Goal: Entertainment & Leisure: Consume media (video, audio)

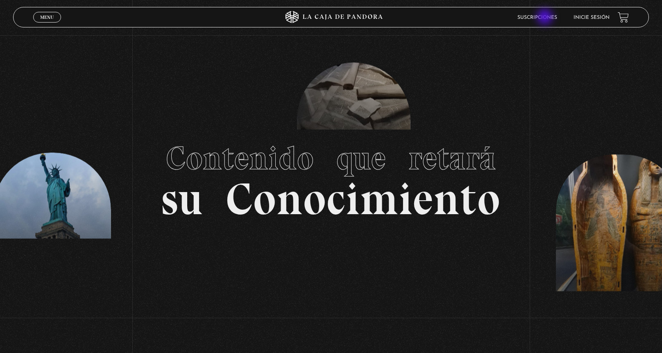
click at [545, 18] on link "Suscripciones" at bounding box center [537, 17] width 40 height 5
click at [46, 19] on span "Menu" at bounding box center [47, 17] width 14 height 5
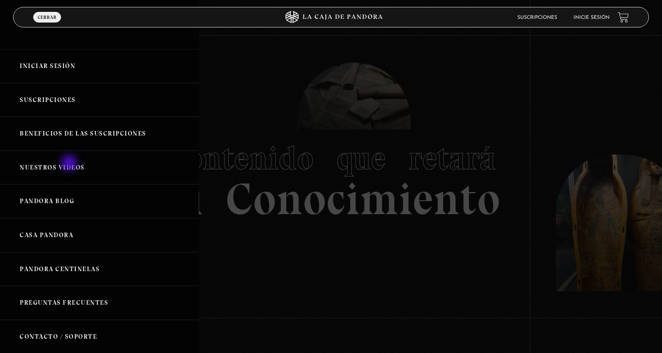
click at [70, 164] on link "Nuestros Videos" at bounding box center [99, 168] width 199 height 34
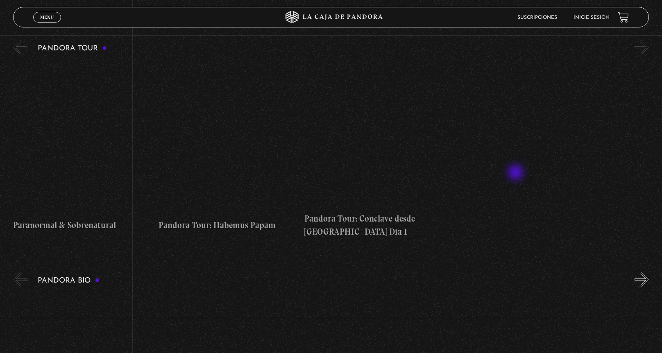
scroll to position [737, 0]
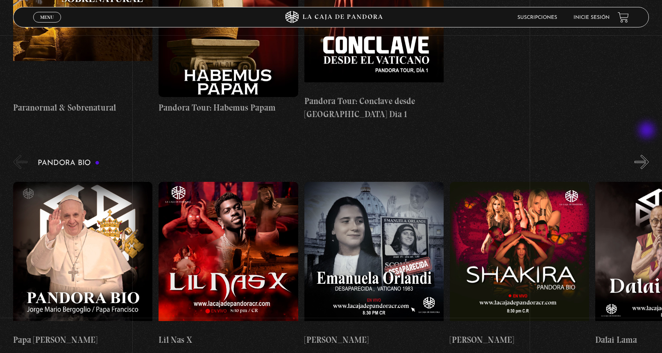
click at [647, 155] on button "»" at bounding box center [641, 162] width 14 height 14
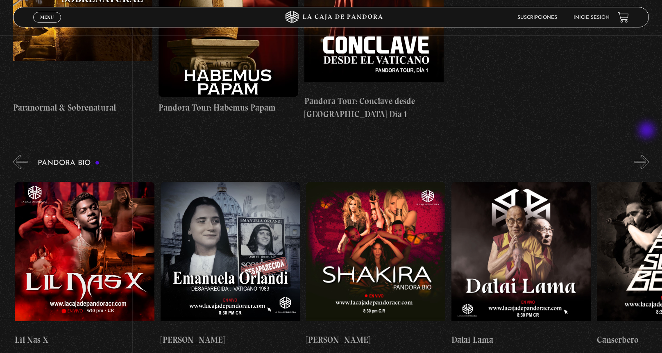
click at [647, 155] on button "»" at bounding box center [641, 162] width 14 height 14
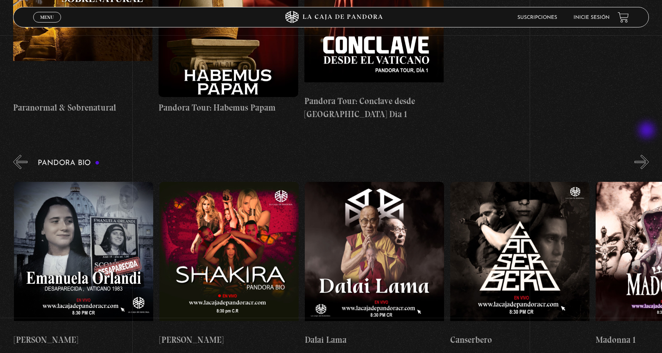
click at [647, 155] on button "»" at bounding box center [641, 162] width 14 height 14
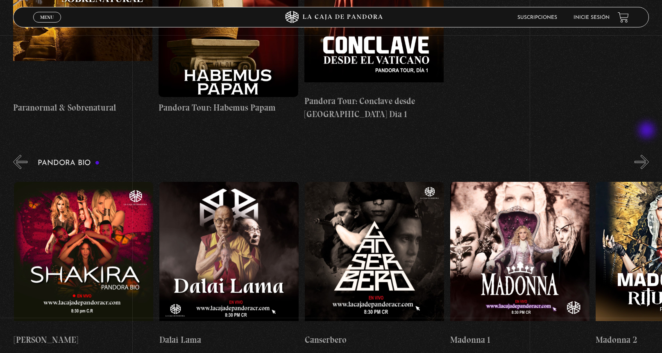
scroll to position [0, 436]
click at [647, 155] on button "»" at bounding box center [641, 162] width 14 height 14
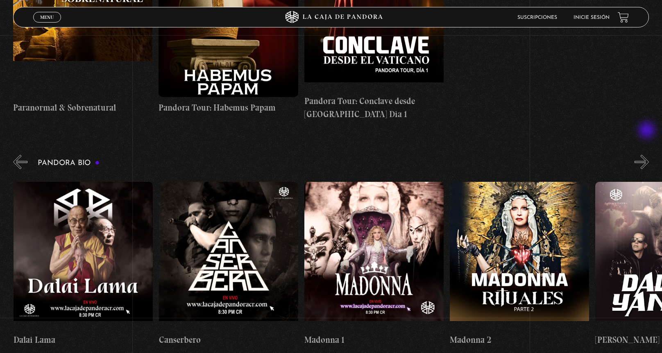
click at [647, 155] on button "»" at bounding box center [641, 162] width 14 height 14
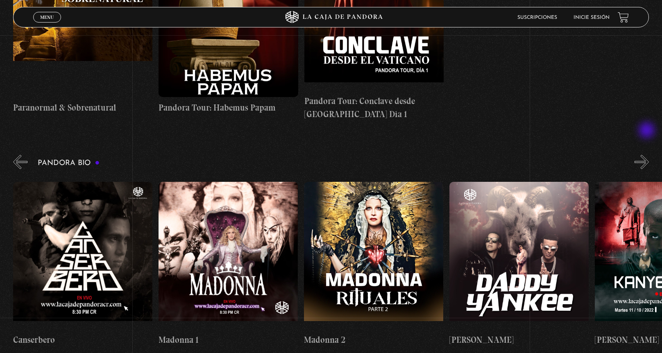
click at [647, 155] on button "»" at bounding box center [641, 162] width 14 height 14
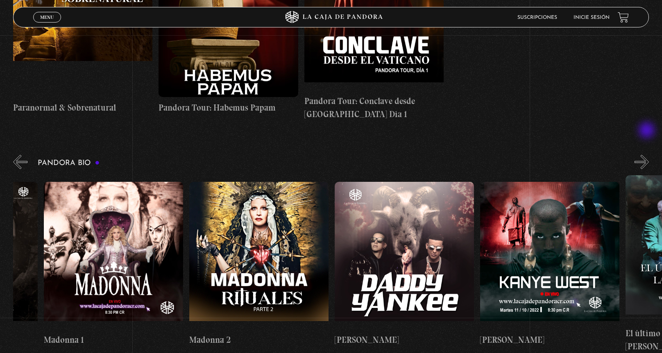
click at [647, 155] on button "»" at bounding box center [641, 162] width 14 height 14
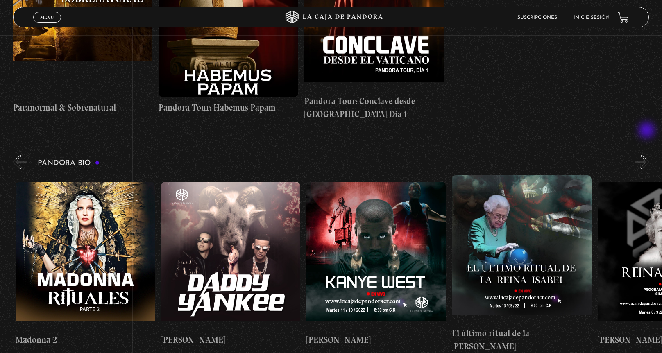
click at [647, 155] on button "»" at bounding box center [641, 162] width 14 height 14
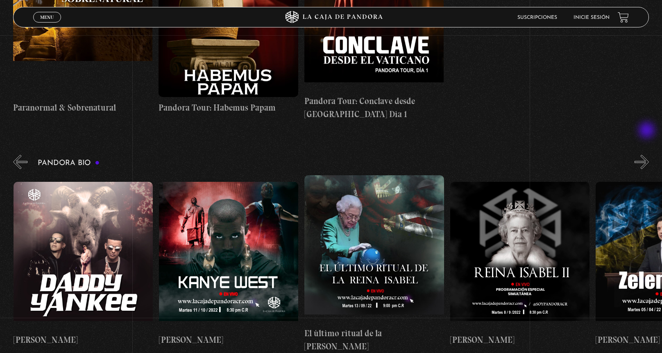
scroll to position [0, 1163]
click at [647, 155] on button "»" at bounding box center [641, 162] width 14 height 14
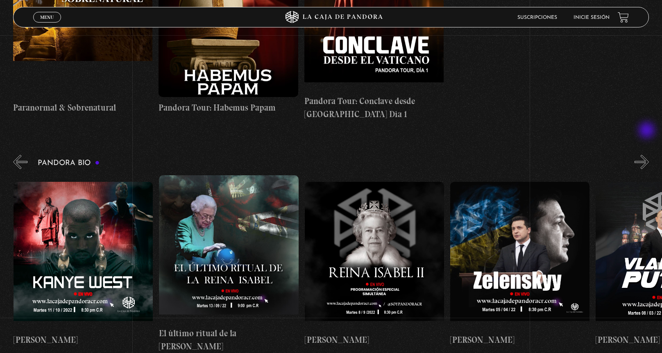
click at [647, 155] on button "»" at bounding box center [641, 162] width 14 height 14
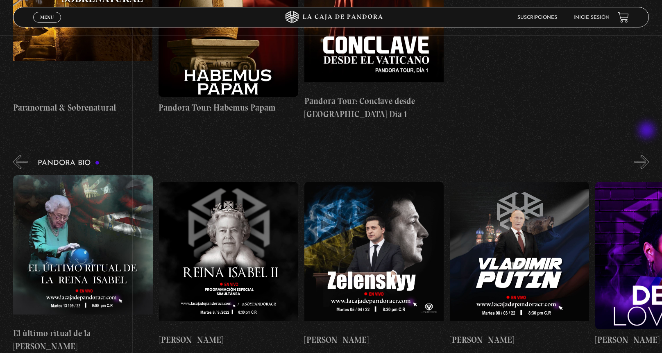
click at [647, 155] on button "»" at bounding box center [641, 162] width 14 height 14
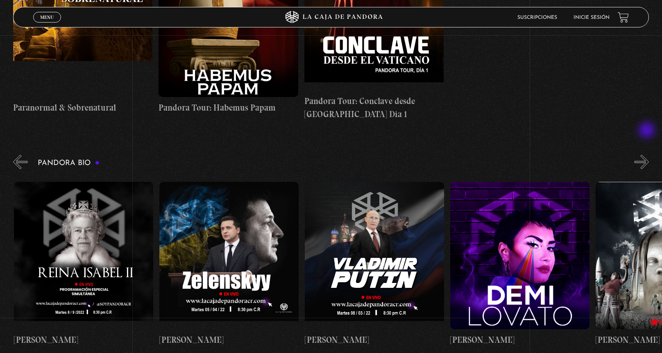
scroll to position [0, 1599]
click at [379, 213] on figure at bounding box center [373, 255] width 139 height 147
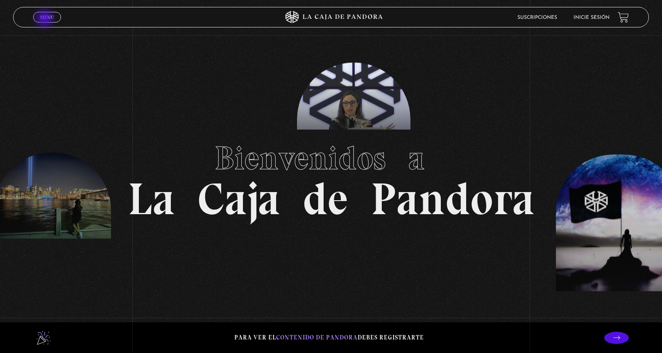
click at [45, 19] on span "Menu" at bounding box center [47, 17] width 14 height 5
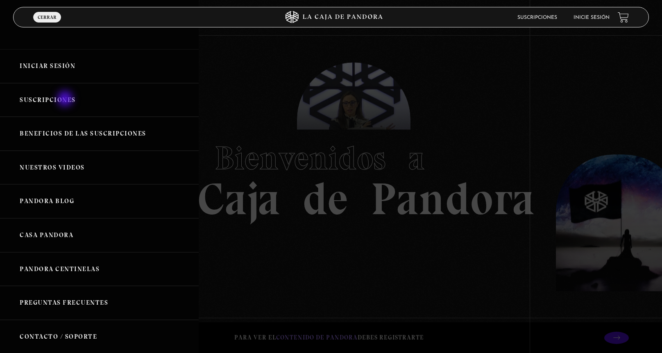
click at [66, 99] on link "Suscripciones" at bounding box center [99, 100] width 199 height 34
